Goal: Task Accomplishment & Management: Complete application form

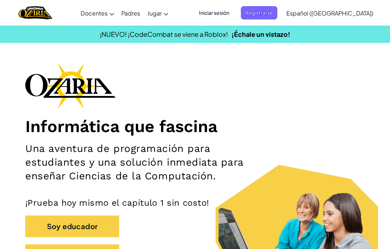
click at [278, 9] on span "Registrarse" at bounding box center [259, 12] width 37 height 13
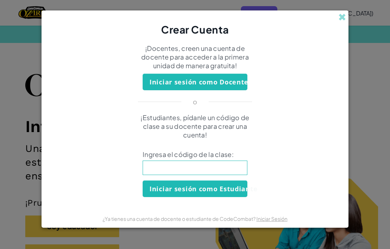
click at [240, 171] on input at bounding box center [195, 168] width 105 height 14
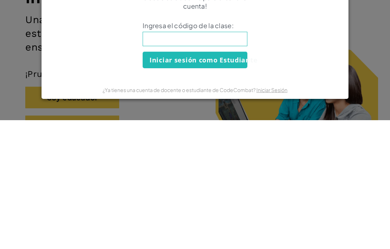
click at [167, 181] on button "Iniciar sesión como Estudiante" at bounding box center [195, 189] width 105 height 17
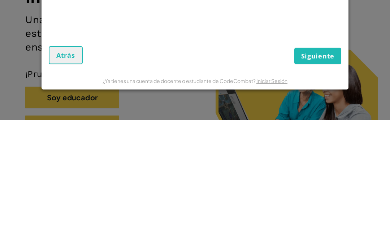
scroll to position [129, 0]
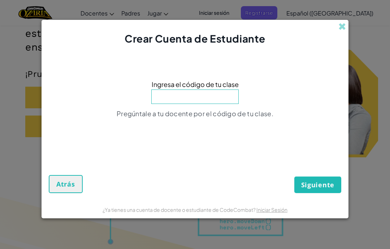
click at [217, 91] on input at bounding box center [194, 97] width 87 height 14
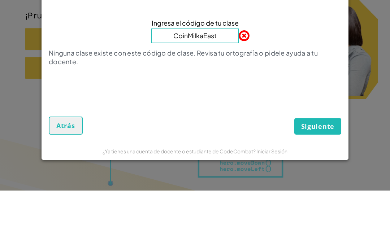
scroll to position [188, 0]
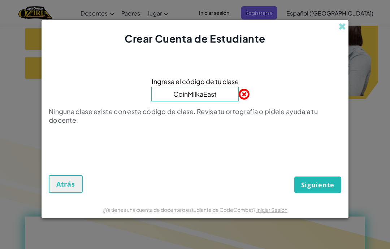
click at [323, 183] on span "Siguiente" at bounding box center [318, 185] width 33 height 9
click at [325, 185] on span "Siguiente" at bounding box center [318, 185] width 33 height 9
click at [326, 180] on button "Siguiente" at bounding box center [318, 185] width 47 height 17
click at [313, 181] on span "Siguiente" at bounding box center [318, 185] width 33 height 9
click at [219, 93] on input "CoinMilkaEast" at bounding box center [194, 94] width 87 height 14
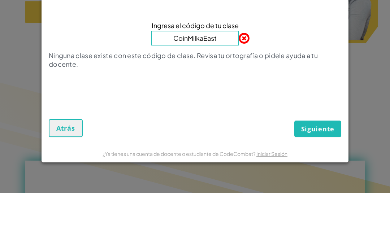
type input "CoinMilkEast"
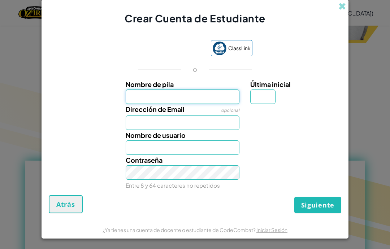
click at [200, 102] on input "Nombre de pila" at bounding box center [183, 97] width 114 height 14
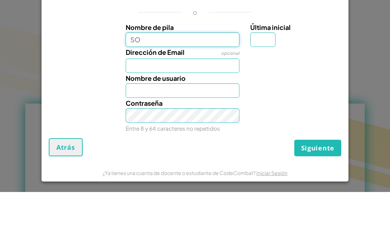
type input "S"
type input "[PERSON_NAME]"
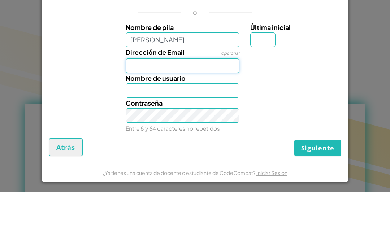
click at [208, 116] on input "Dirección de Email" at bounding box center [183, 123] width 114 height 14
type input "[PERSON_NAME]"
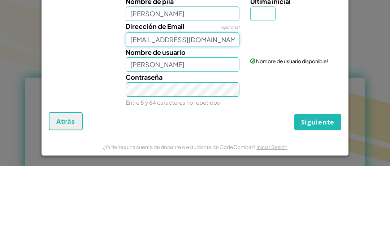
type input "[EMAIL_ADDRESS][DOMAIN_NAME]"
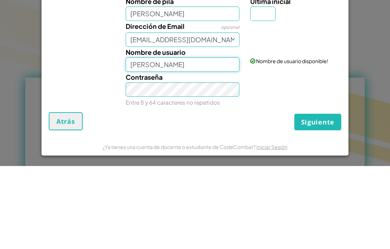
click at [231, 141] on input "[PERSON_NAME]" at bounding box center [183, 148] width 114 height 14
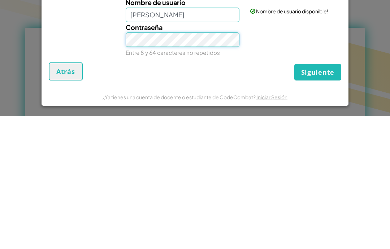
type input "[EMAIL_ADDRESS][DOMAIN_NAME]"
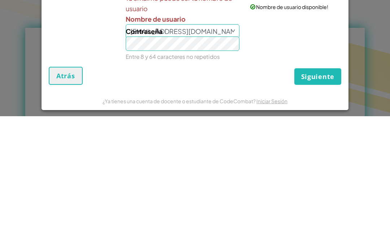
scroll to position [377, 0]
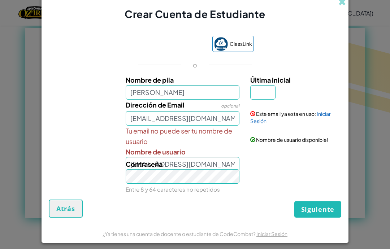
click at [237, 167] on div "Contraseña Entre 8 y 64 caracteres no repetidos" at bounding box center [182, 177] width 125 height 36
click at [282, 85] on label "Última inicial" at bounding box center [295, 80] width 89 height 10
click at [276, 85] on input "Última inicial" at bounding box center [263, 92] width 25 height 14
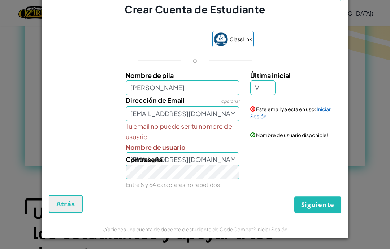
scroll to position [8, 0]
type input "V"
click at [215, 159] on div "Contraseña Entre 8 y 64 caracteres no repetidos" at bounding box center [182, 172] width 125 height 36
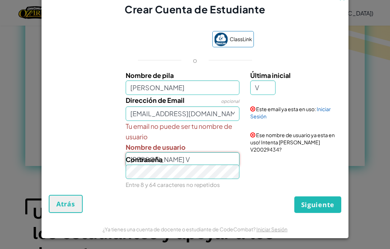
click at [230, 153] on input "[PERSON_NAME] V" at bounding box center [183, 160] width 114 height 14
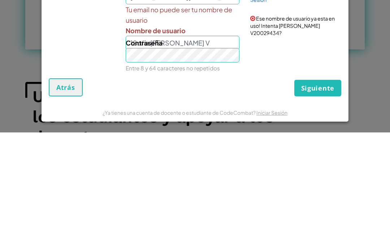
scroll to position [546, 0]
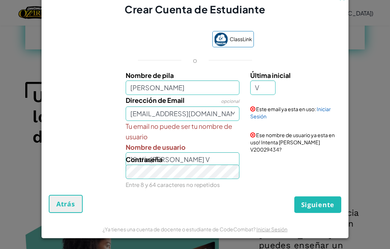
click at [301, 205] on button "Siguiente" at bounding box center [318, 205] width 47 height 17
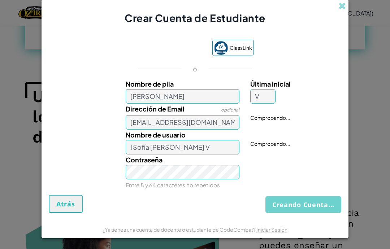
scroll to position [3, 0]
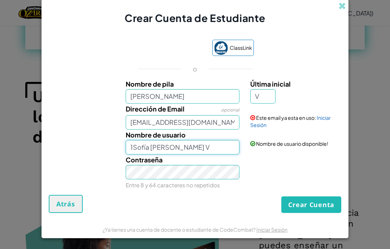
click at [205, 142] on input "1Sofía [PERSON_NAME] V" at bounding box center [183, 147] width 114 height 14
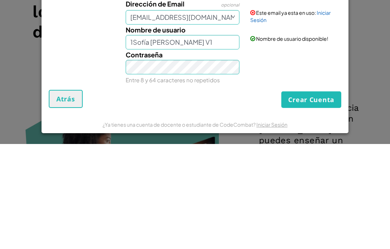
scroll to position [651, 0]
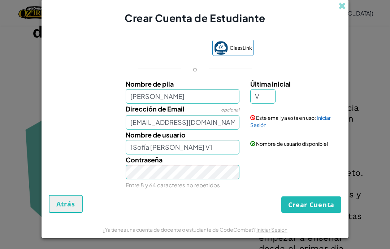
click at [299, 204] on button "Crear Cuenta" at bounding box center [312, 205] width 60 height 17
click at [233, 149] on input "1Sofía [PERSON_NAME] V1" at bounding box center [183, 147] width 114 height 14
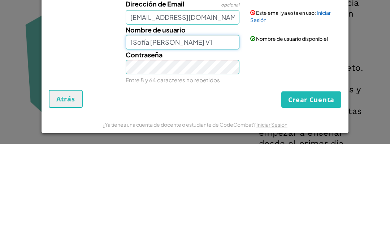
click at [161, 140] on input "1Sofía [PERSON_NAME] V1" at bounding box center [183, 147] width 114 height 14
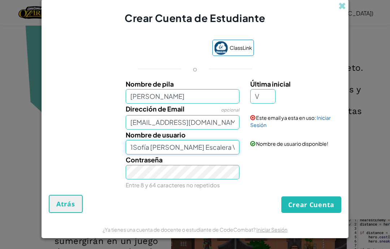
click at [130, 144] on input "1Sofía [PERSON_NAME] Escalera V1" at bounding box center [183, 147] width 114 height 14
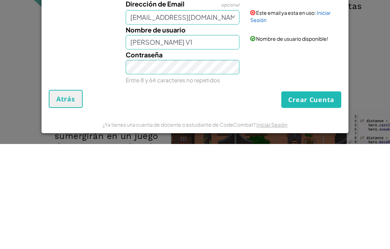
scroll to position [862, 0]
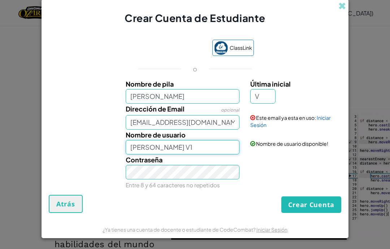
type input "[PERSON_NAME] V1"
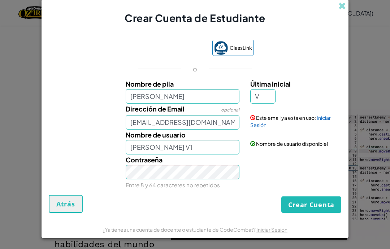
click at [323, 204] on button "Crear Cuenta" at bounding box center [312, 205] width 60 height 17
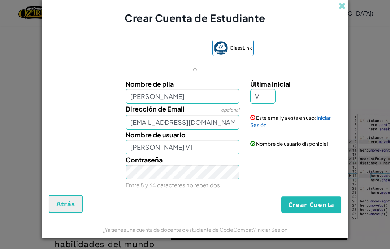
click at [324, 116] on link "Iniciar Sesión" at bounding box center [291, 122] width 81 height 14
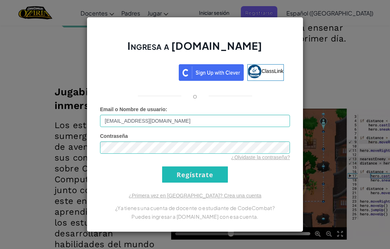
click at [202, 176] on input "Regístrate" at bounding box center [195, 175] width 66 height 16
click at [211, 172] on input "Regístrate" at bounding box center [195, 175] width 66 height 16
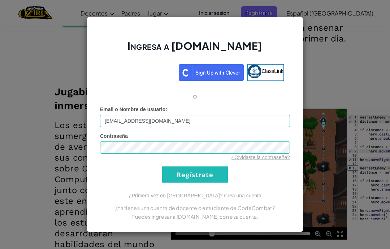
click at [209, 178] on input "Regístrate" at bounding box center [195, 175] width 66 height 16
